Goal: Task Accomplishment & Management: Complete application form

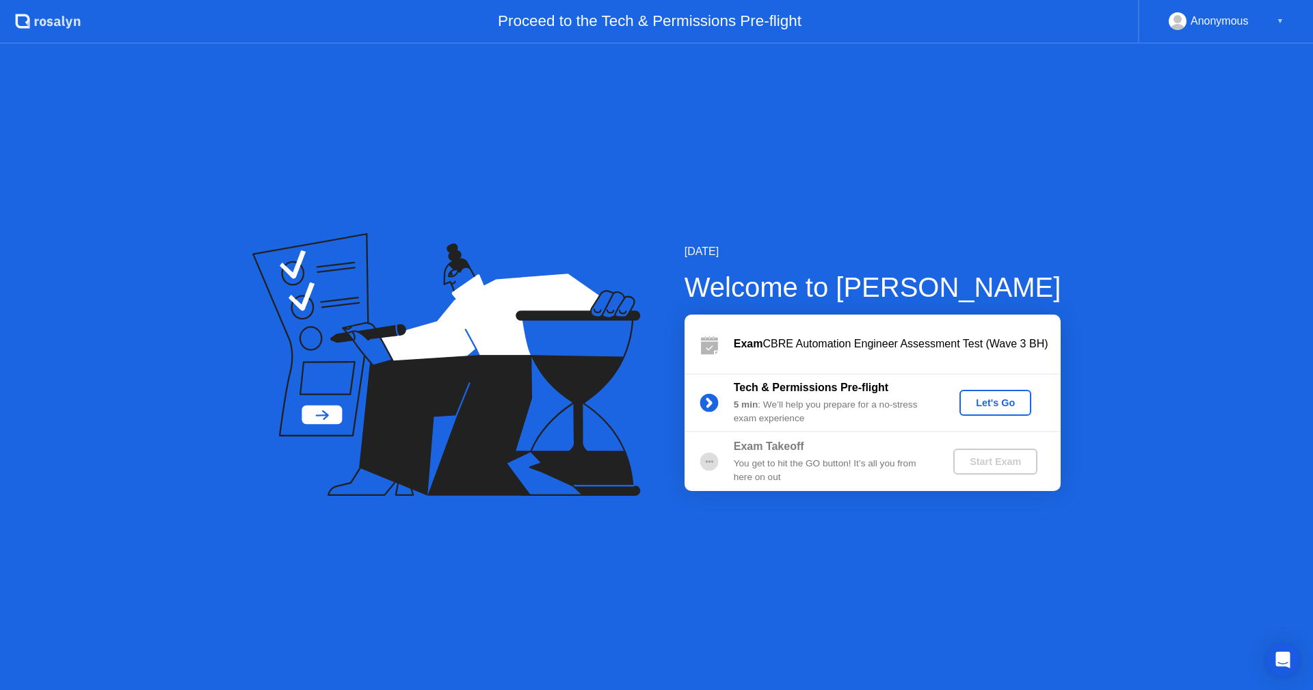
click at [984, 404] on div "Let's Go" at bounding box center [995, 402] width 61 height 11
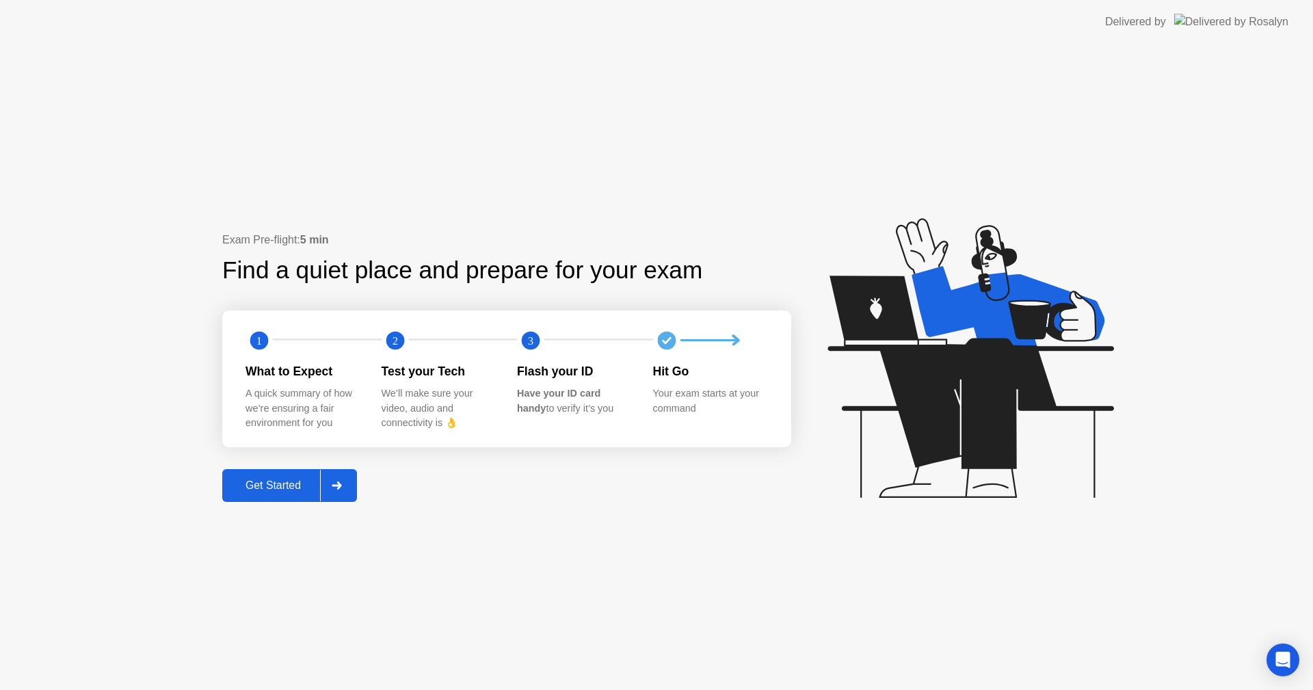
click at [290, 492] on div "Get Started" at bounding box center [273, 486] width 94 height 12
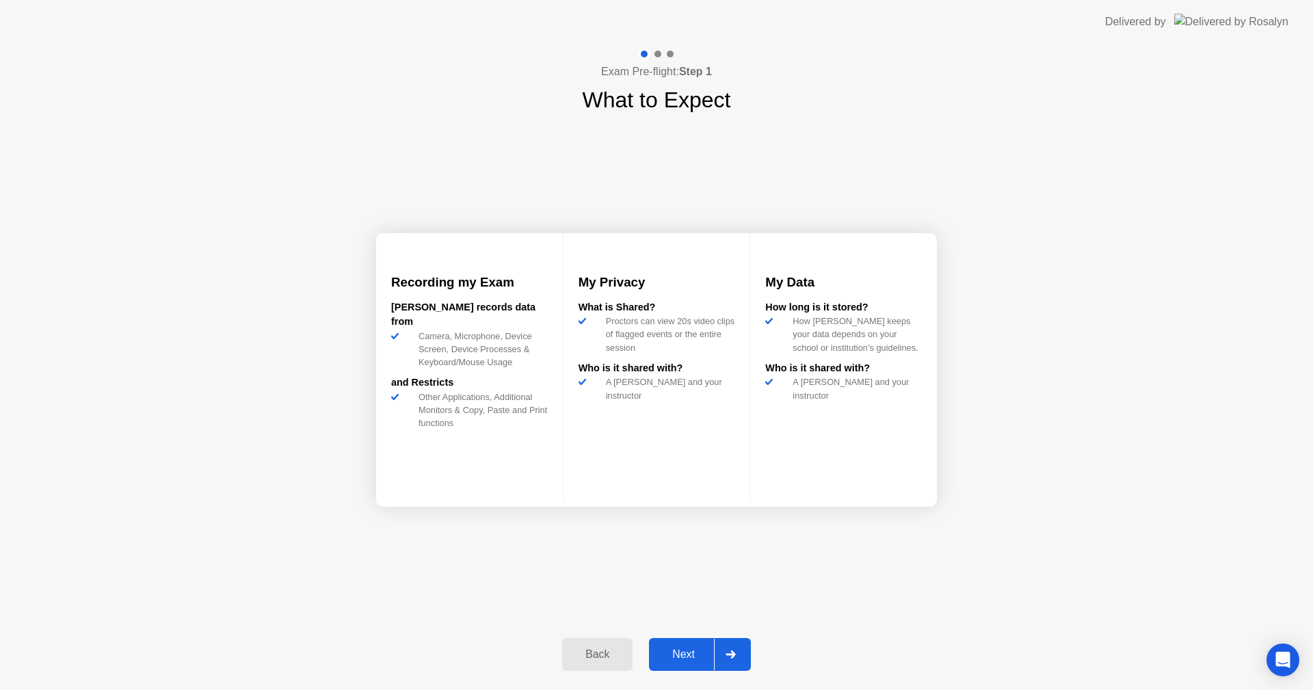
click at [690, 651] on div "Next" at bounding box center [683, 654] width 61 height 12
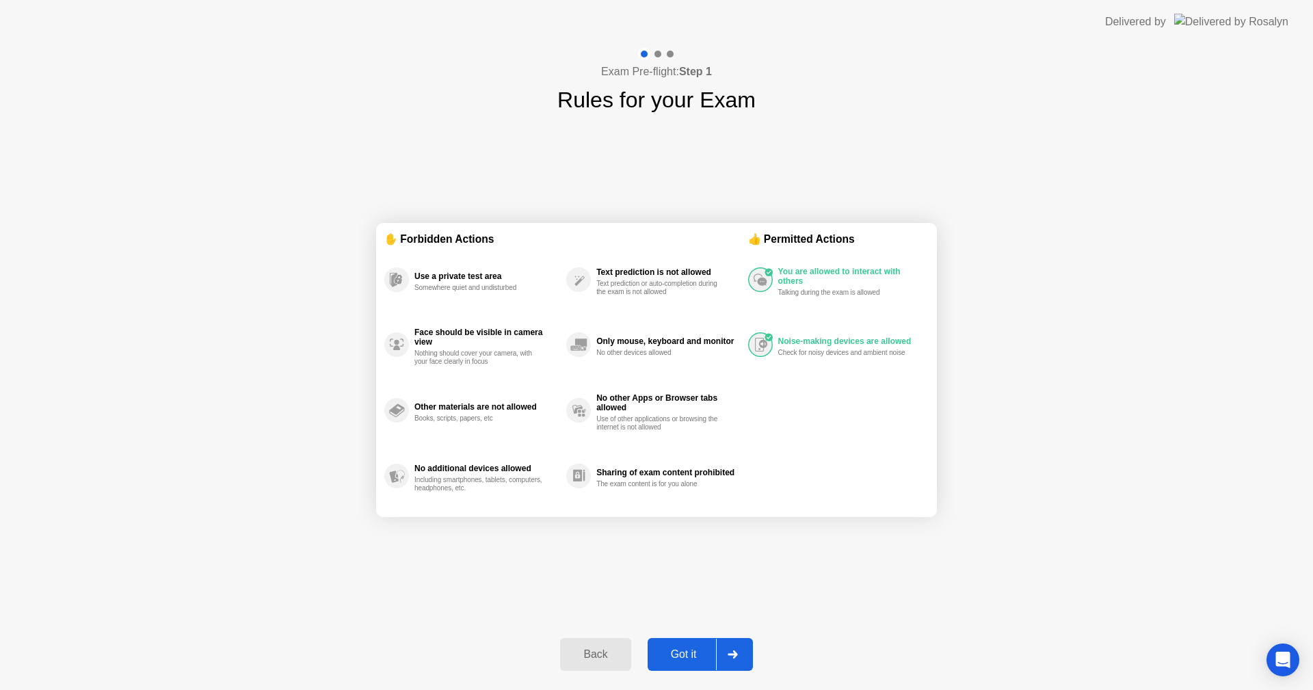
click at [690, 651] on div "Got it" at bounding box center [684, 654] width 64 height 12
select select "**********"
select select "*******"
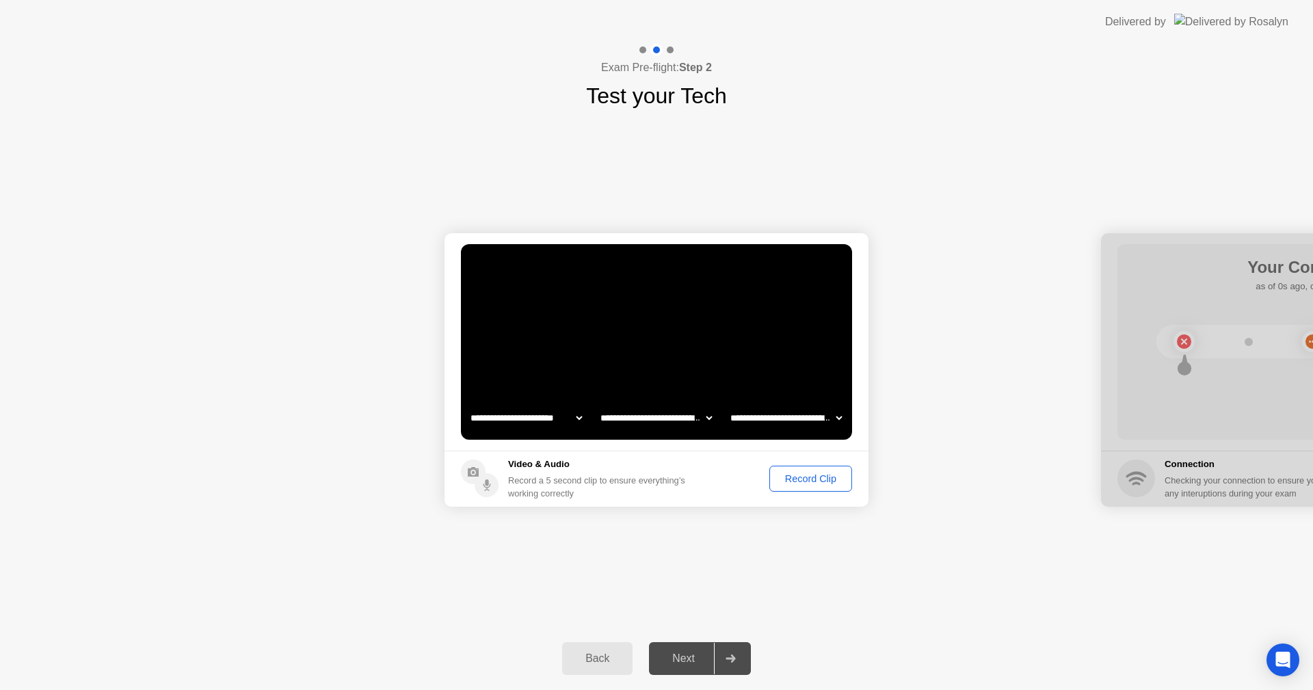
click at [699, 654] on div "Next" at bounding box center [683, 659] width 61 height 12
click at [742, 667] on div at bounding box center [730, 658] width 33 height 31
click at [800, 480] on div "Record Clip" at bounding box center [810, 478] width 73 height 11
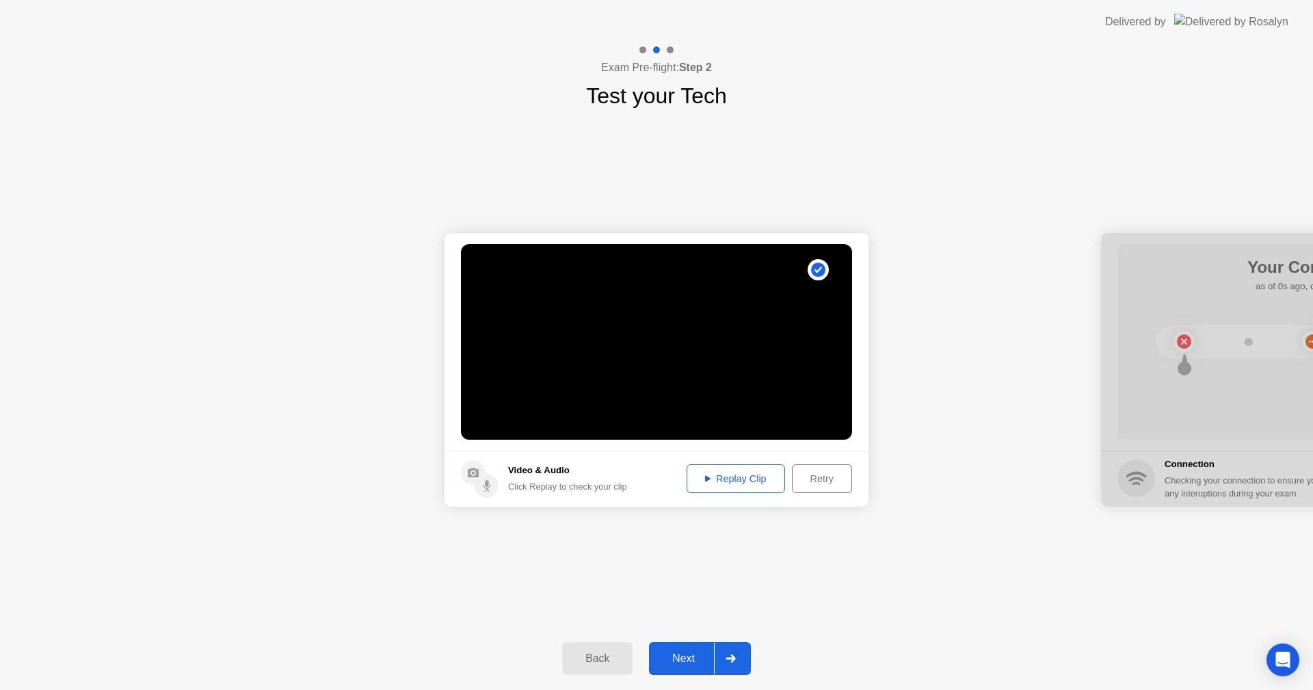
click at [694, 659] on div "Next" at bounding box center [683, 659] width 61 height 12
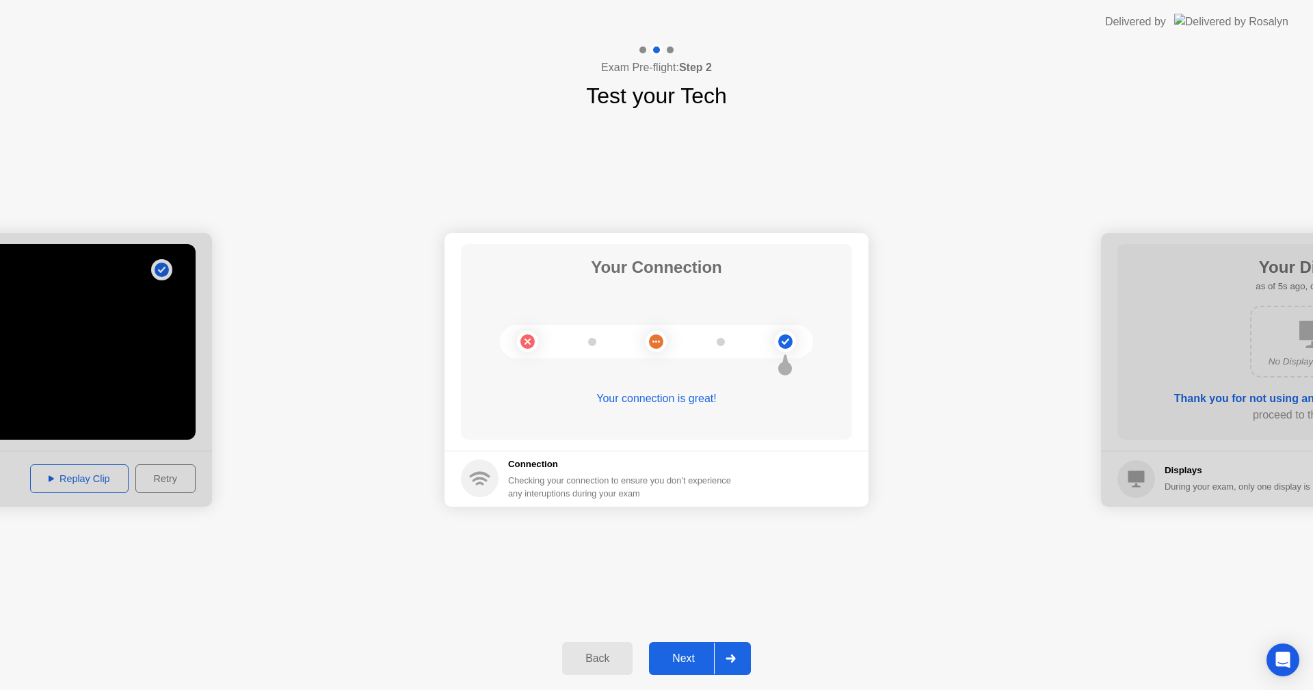
click at [734, 646] on div at bounding box center [730, 658] width 33 height 31
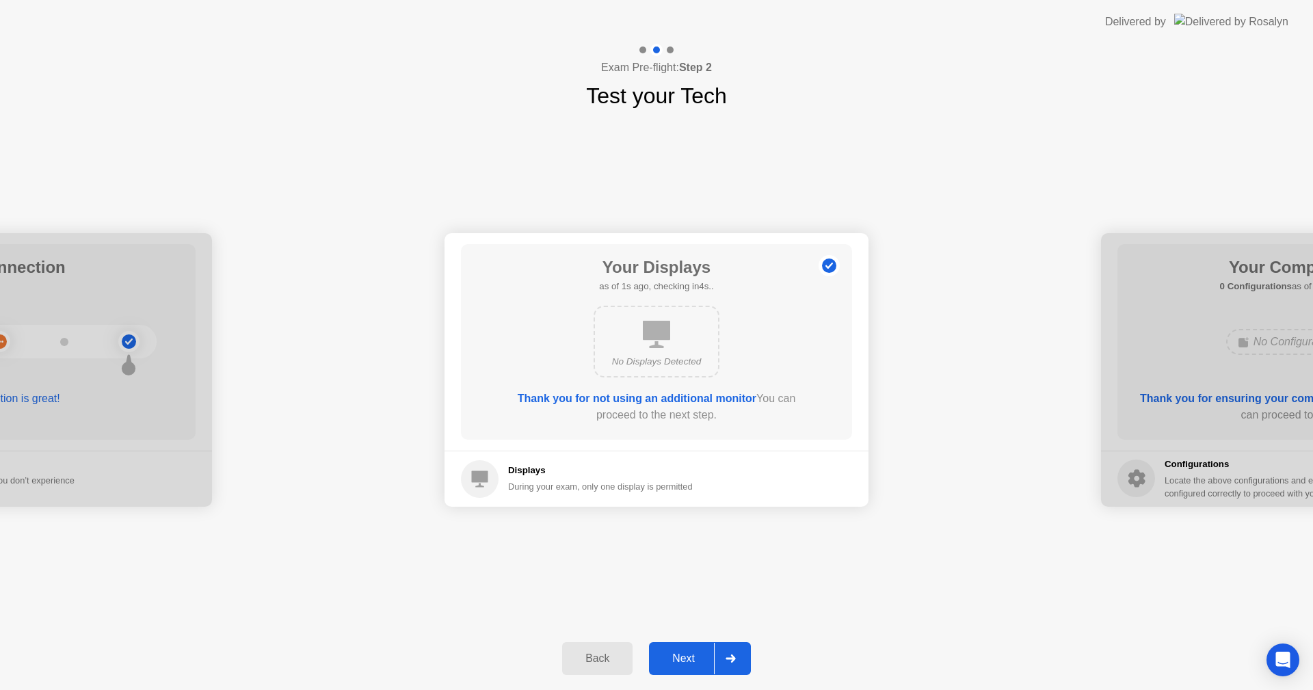
click at [734, 665] on div at bounding box center [730, 658] width 33 height 31
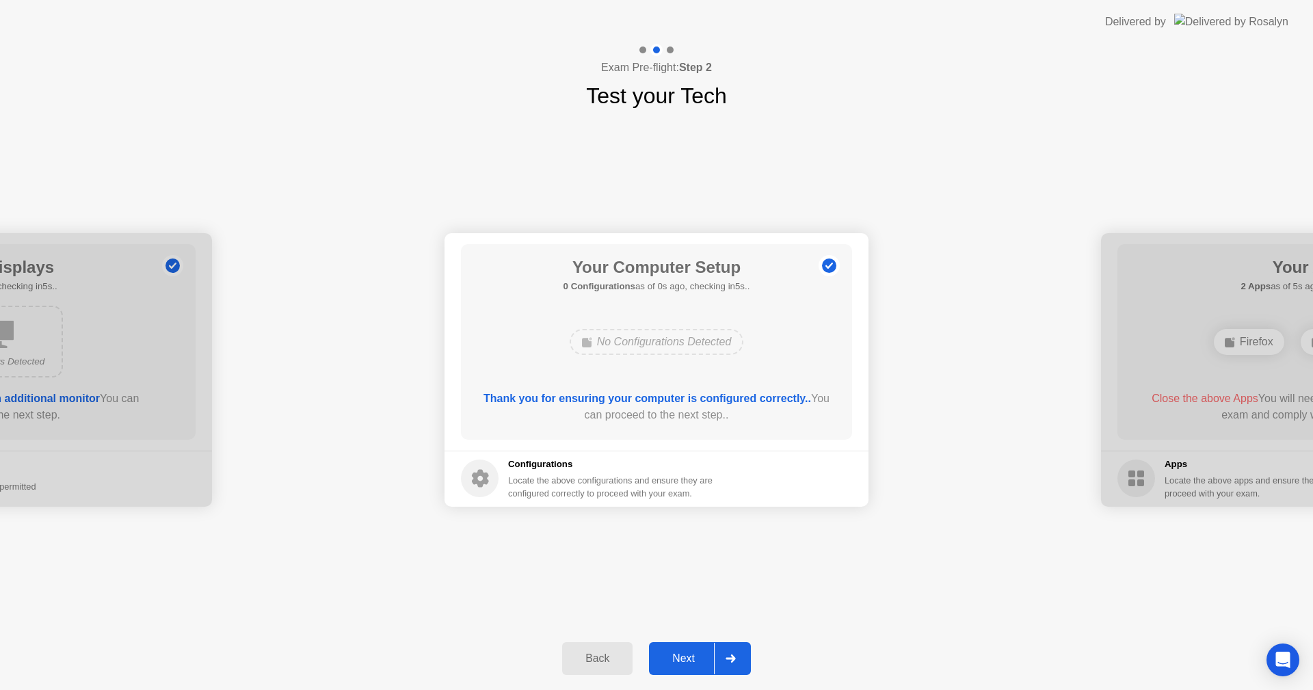
click at [737, 657] on div at bounding box center [730, 658] width 33 height 31
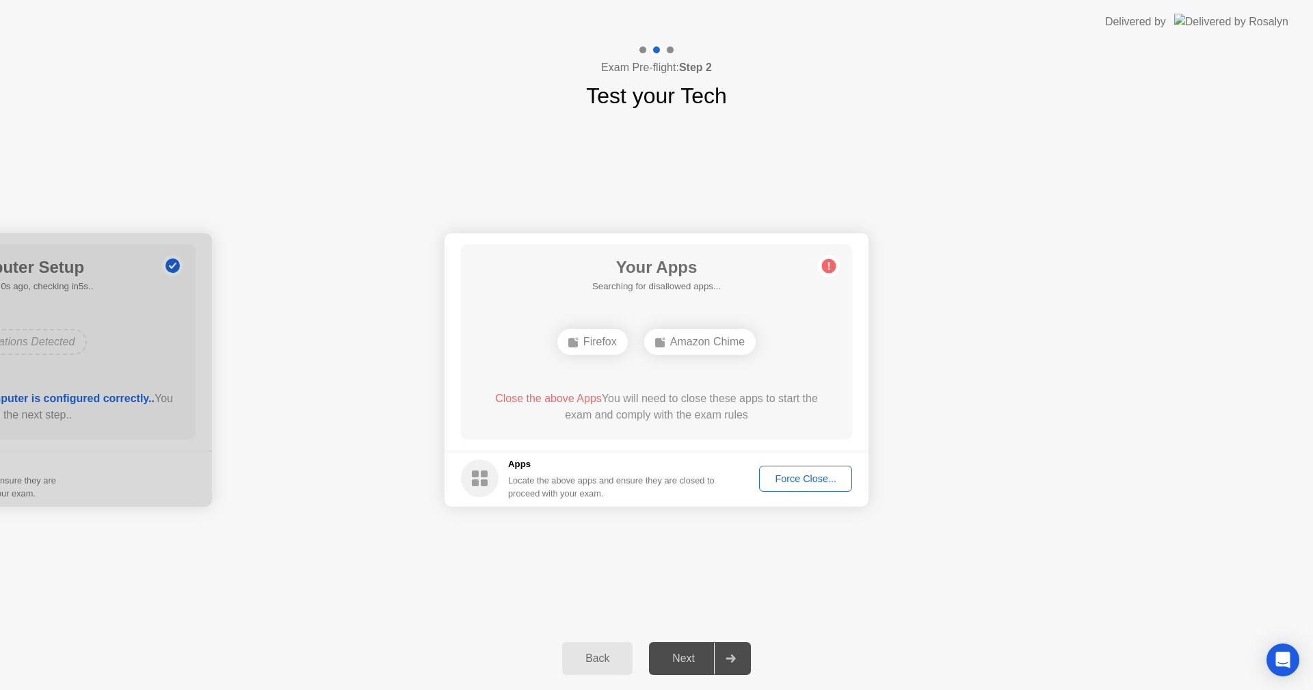
click at [705, 339] on div "Amazon Chime" at bounding box center [700, 342] width 112 height 26
click at [710, 343] on div "Amazon Chime" at bounding box center [700, 342] width 112 height 26
click at [616, 348] on div "Firefox" at bounding box center [593, 342] width 70 height 26
click at [732, 655] on icon at bounding box center [731, 659] width 10 height 8
click at [806, 477] on div "Force Close..." at bounding box center [805, 478] width 83 height 11
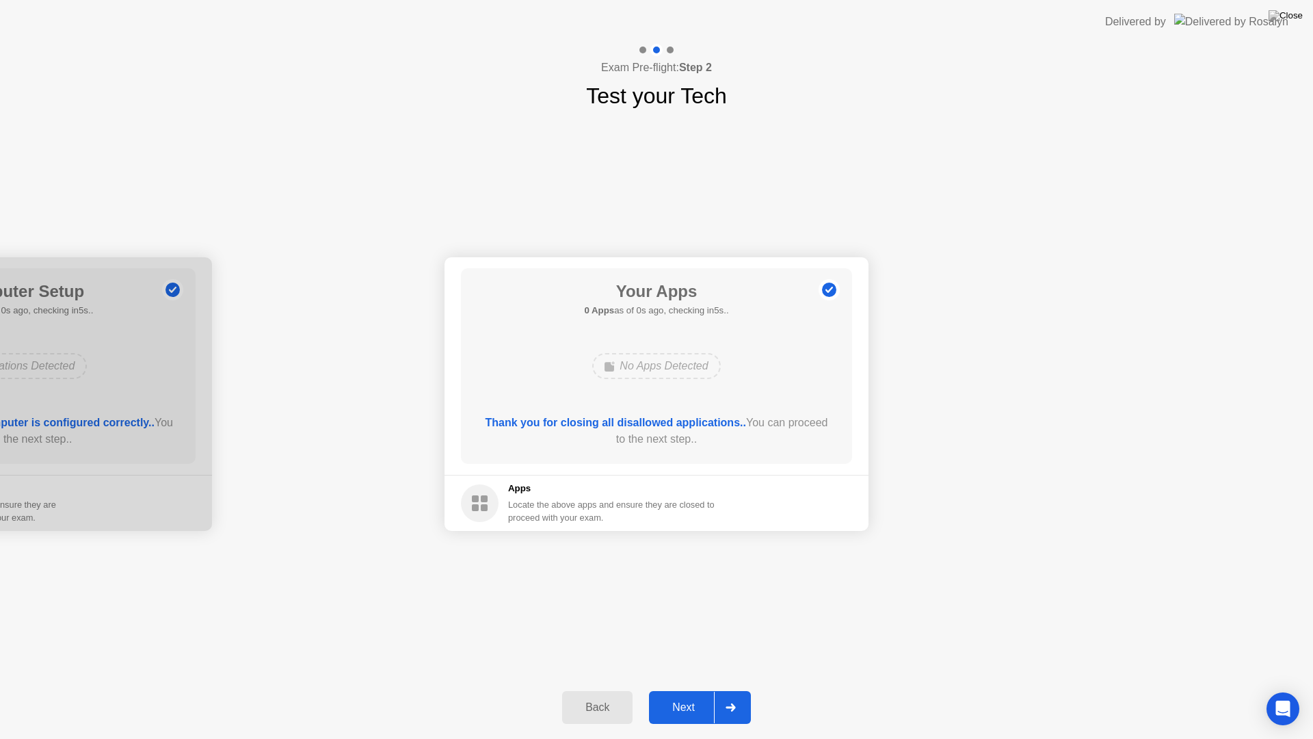
click at [735, 690] on icon at bounding box center [731, 707] width 10 height 8
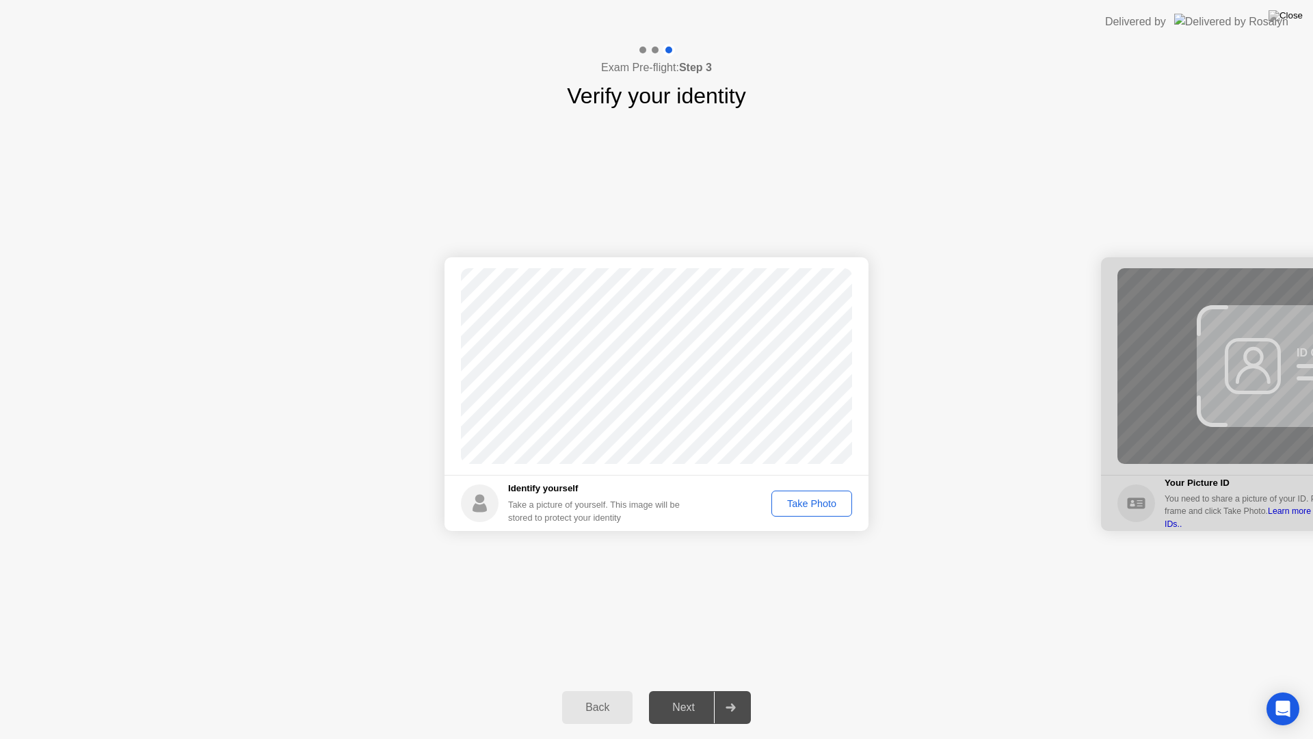
click at [819, 503] on div "Take Photo" at bounding box center [811, 503] width 71 height 11
click at [722, 690] on div at bounding box center [730, 707] width 33 height 31
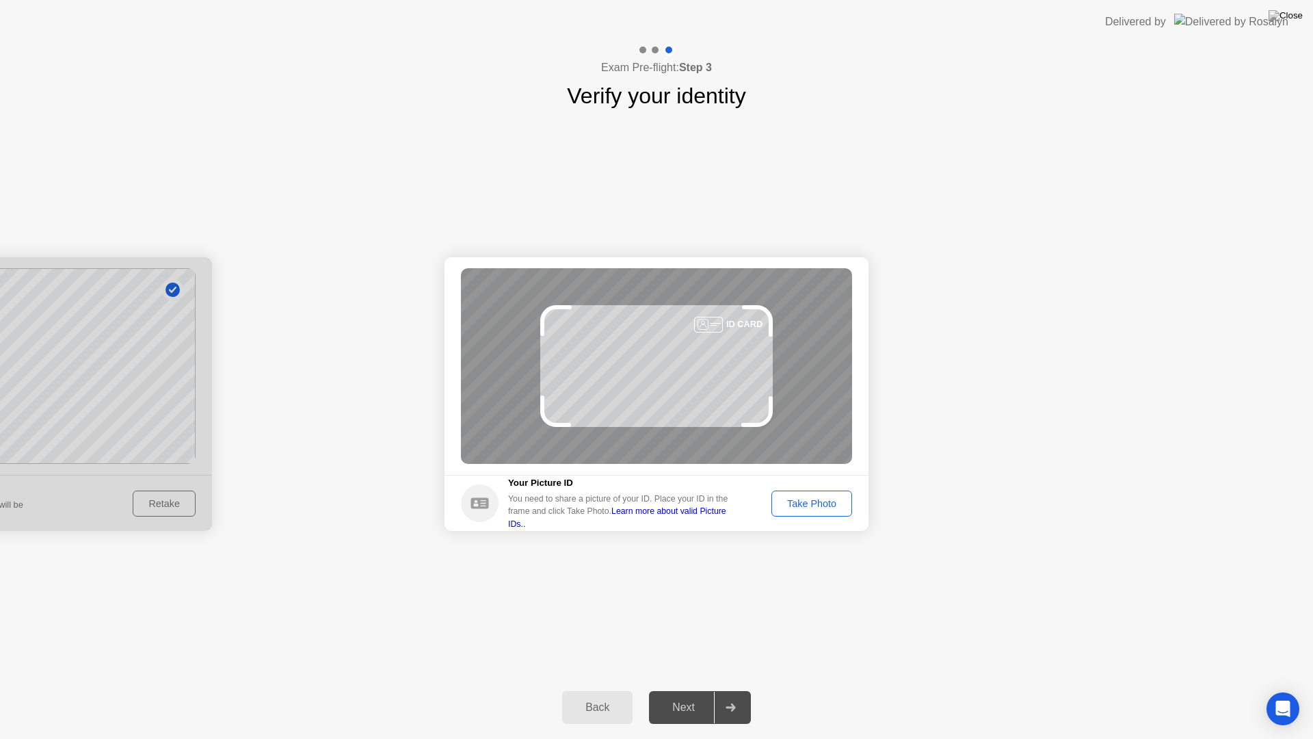
click at [742, 690] on div at bounding box center [730, 707] width 33 height 31
click at [814, 494] on button "Take Photo" at bounding box center [812, 503] width 81 height 26
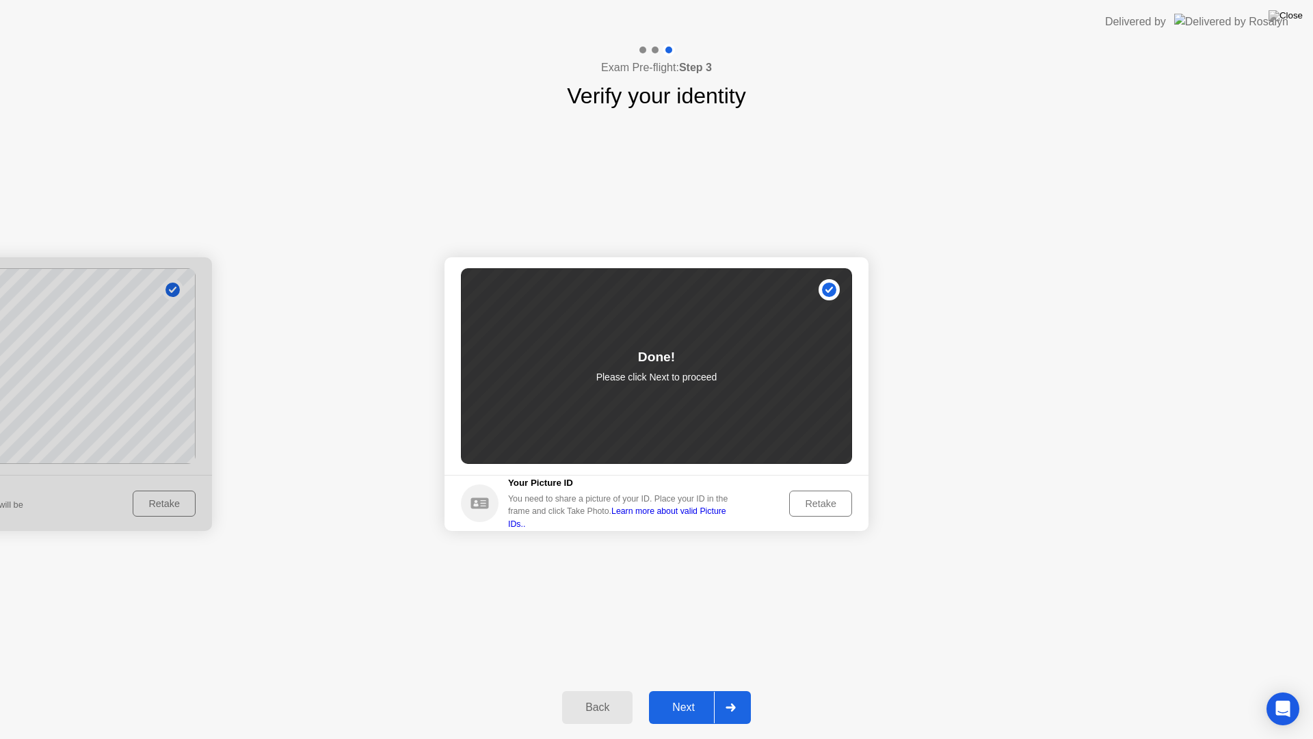
click at [727, 690] on icon at bounding box center [731, 707] width 10 height 8
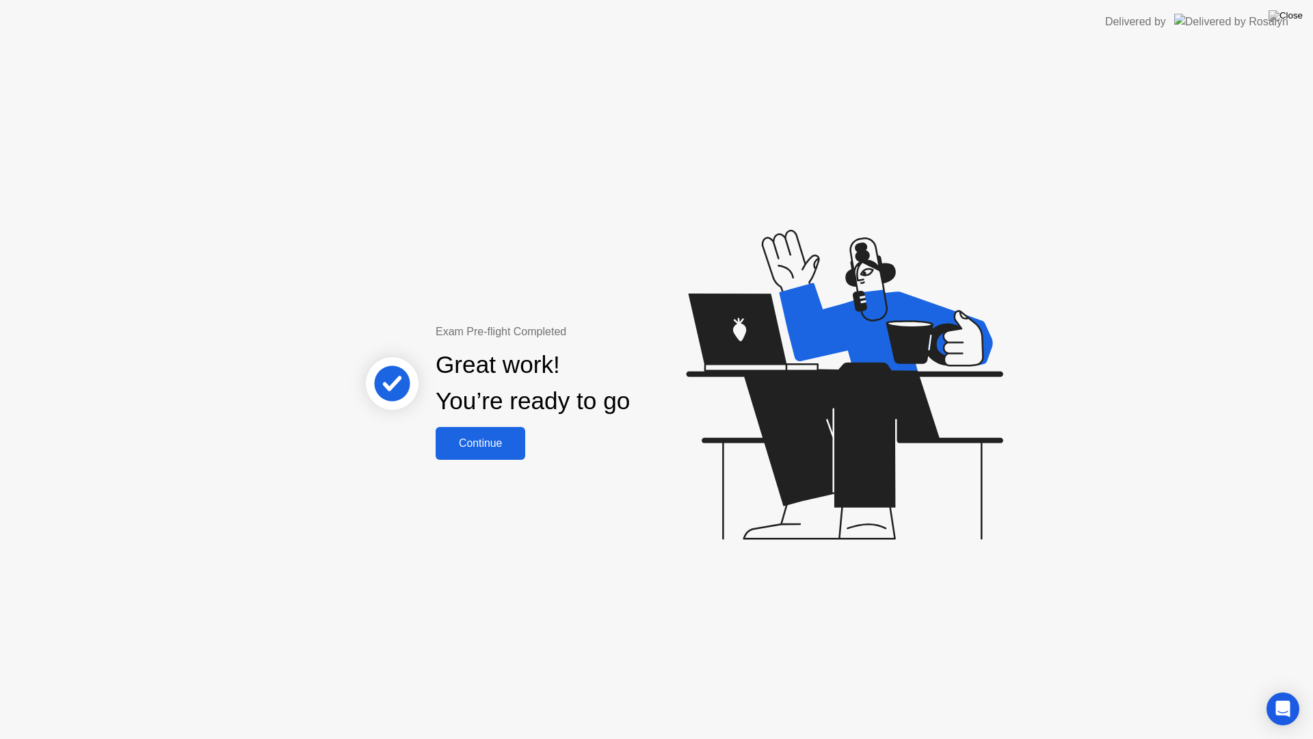
click at [503, 443] on div "Continue" at bounding box center [480, 443] width 81 height 12
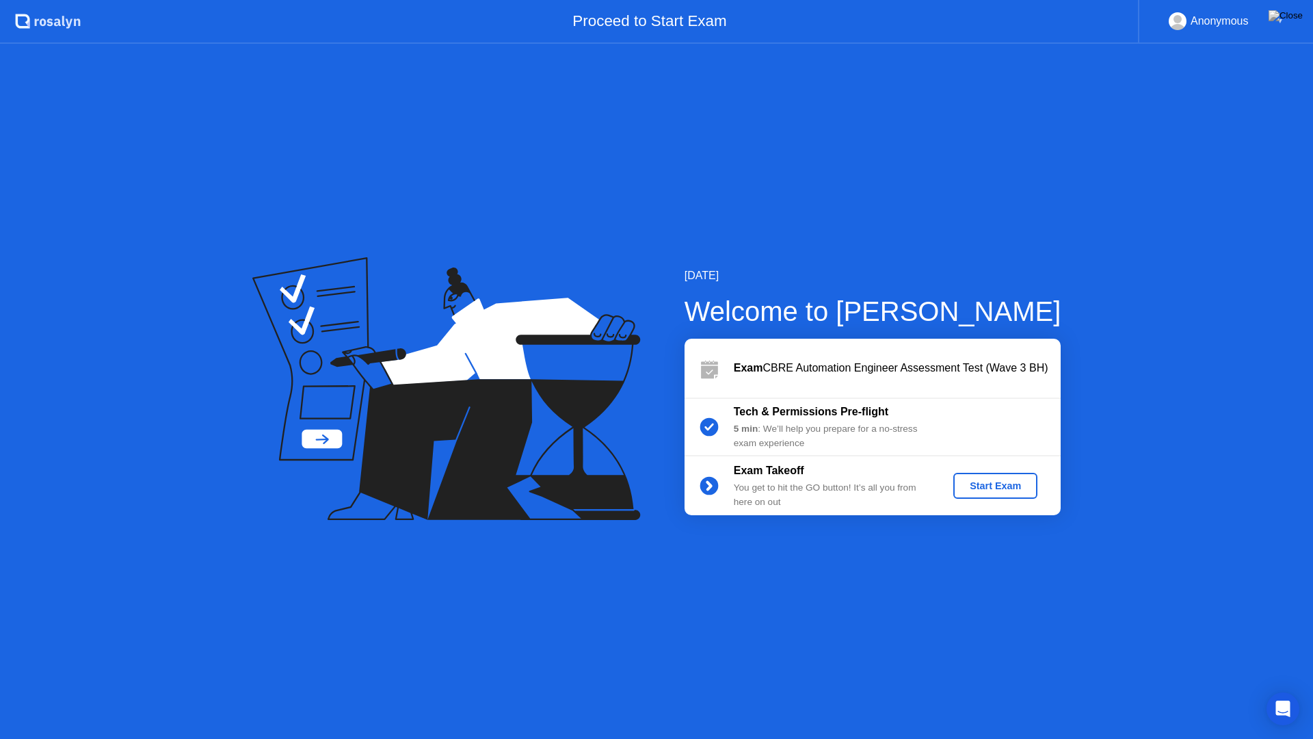
click at [1009, 495] on button "Start Exam" at bounding box center [996, 486] width 84 height 26
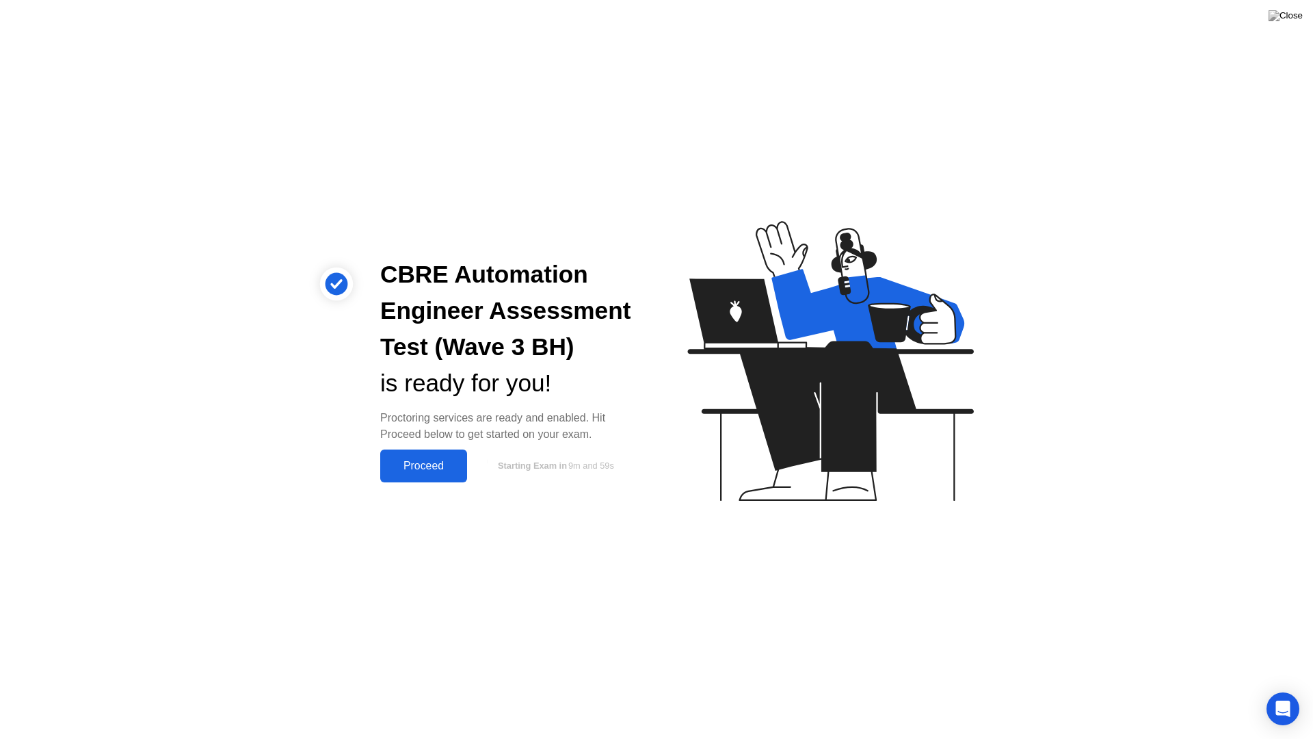
click at [414, 471] on div "Proceed" at bounding box center [423, 466] width 79 height 12
